Goal: Find specific page/section: Find specific page/section

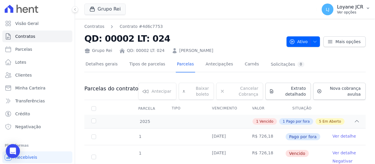
click at [362, 7] on p "Loyane JCR" at bounding box center [350, 7] width 26 height 6
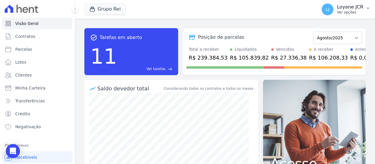
click at [362, 5] on p "Loyane JCR" at bounding box center [350, 7] width 26 height 6
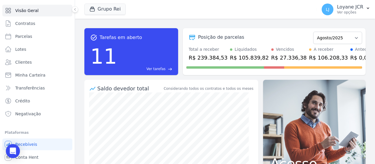
scroll to position [25, 0]
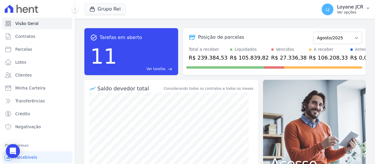
click at [346, 11] on p "Ver opções" at bounding box center [350, 12] width 26 height 5
click at [10, 72] on icon at bounding box center [8, 74] width 7 height 7
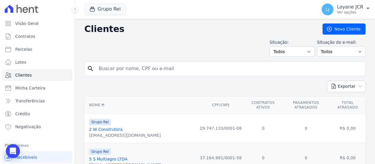
drag, startPoint x: 181, startPoint y: 71, endPoint x: 177, endPoint y: 73, distance: 4.5
click at [177, 73] on input "search" at bounding box center [228, 69] width 267 height 12
paste input "JOSE CARLOS FERREIRA DE BASTOS"
type input "JOSE CARLOS FERREIRA DE BASTOS"
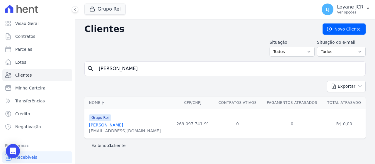
click at [123, 124] on link "Jose Carlos Ferreira De Bastos" at bounding box center [106, 124] width 34 height 5
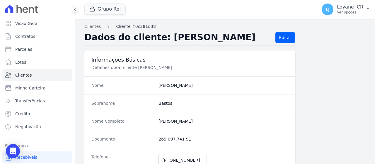
click at [125, 28] on link "Cliente #0c381d38" at bounding box center [136, 26] width 40 height 6
click at [96, 26] on link "Clientes" at bounding box center [92, 26] width 16 height 6
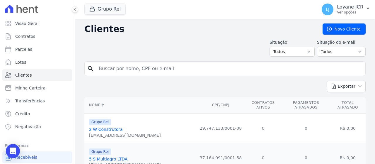
click at [181, 68] on input "search" at bounding box center [228, 69] width 267 height 12
paste input "JOSE CARLOS FERREIRA DE BASTOS"
type input "JOSE CARLOS FERREIRA DE BASTOS"
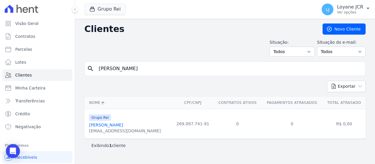
drag, startPoint x: 181, startPoint y: 65, endPoint x: 105, endPoint y: 44, distance: 79.1
click at [66, 65] on div "Visão Geral Contratos Parcelas Lotes Clientes Minha Carteira Transferências Cré…" at bounding box center [187, 82] width 375 height 164
paste input "PIO DE REZENDE"
type input "JOSE PIO DE REZENDE"
click at [122, 124] on link "Jose Pio De Rezende" at bounding box center [106, 124] width 34 height 5
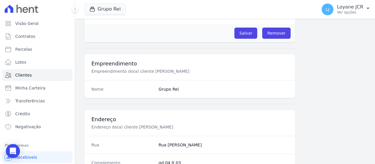
scroll to position [205, 0]
